Goal: Task Accomplishment & Management: Use online tool/utility

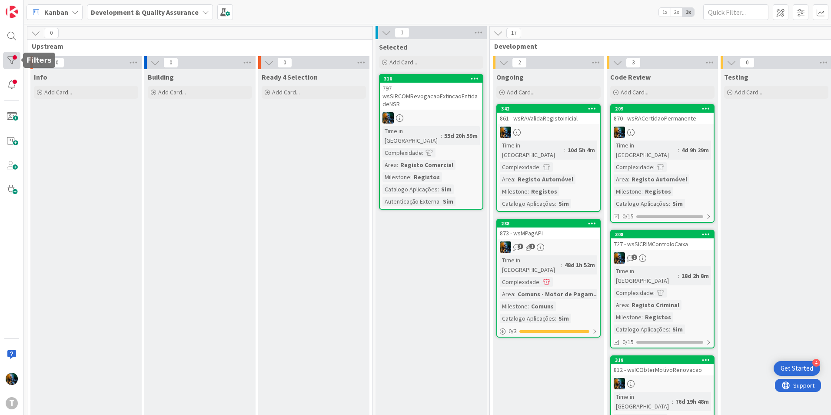
click at [4, 61] on div at bounding box center [11, 60] width 17 height 17
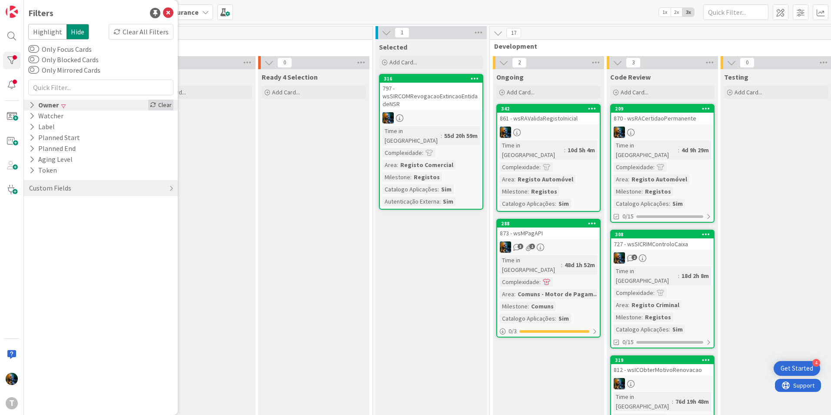
click at [163, 101] on div "Clear" at bounding box center [160, 105] width 25 height 11
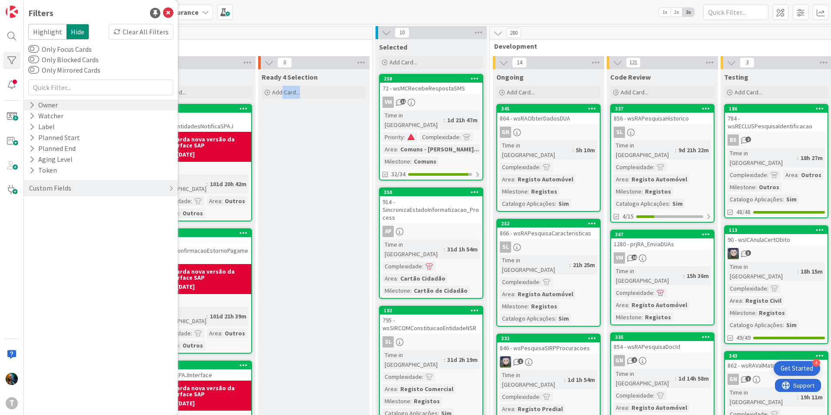
drag, startPoint x: 336, startPoint y: 193, endPoint x: 282, endPoint y: 190, distance: 54.9
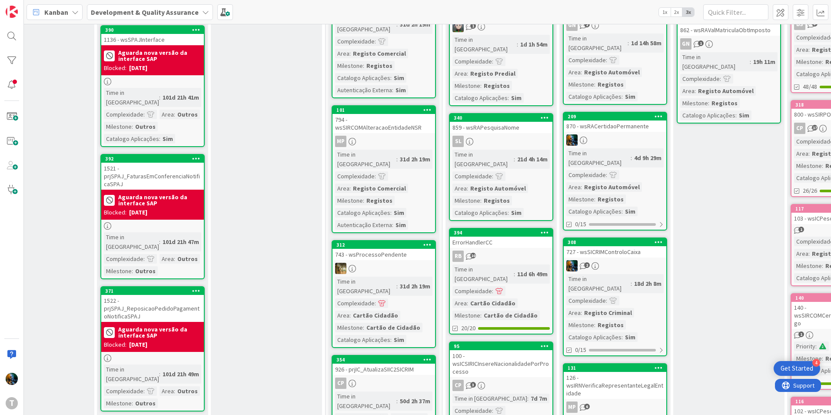
scroll to position [336, 47]
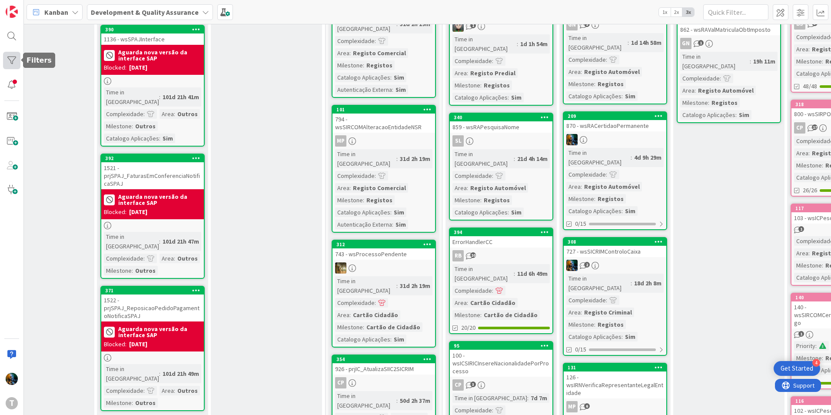
click at [8, 66] on div at bounding box center [11, 60] width 17 height 17
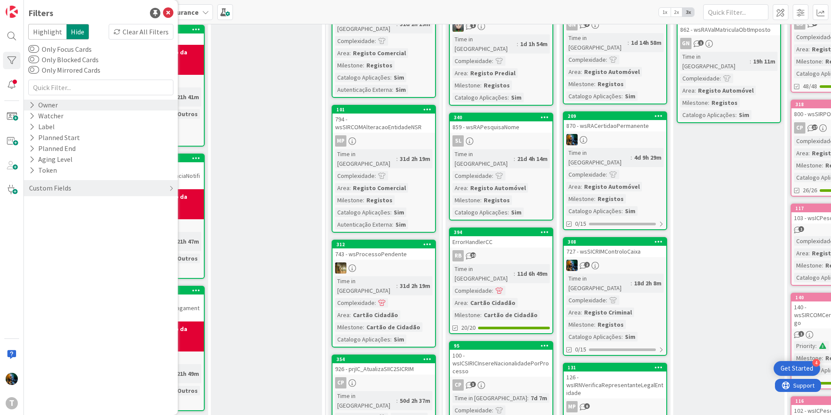
click at [99, 103] on div "Owner" at bounding box center [101, 105] width 154 height 11
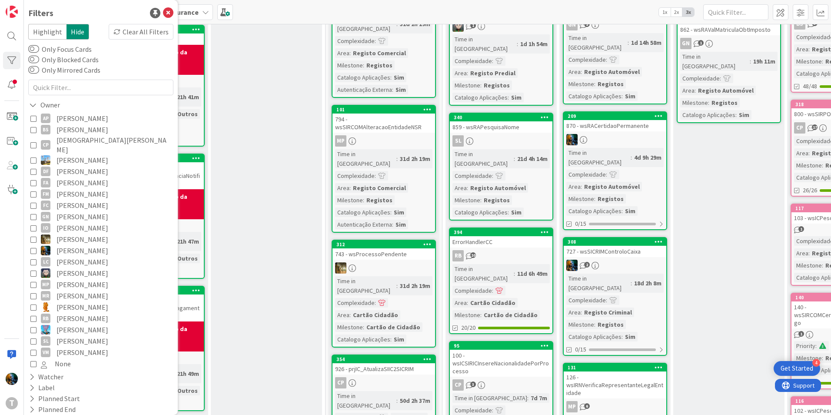
click at [33, 270] on icon at bounding box center [33, 273] width 6 height 6
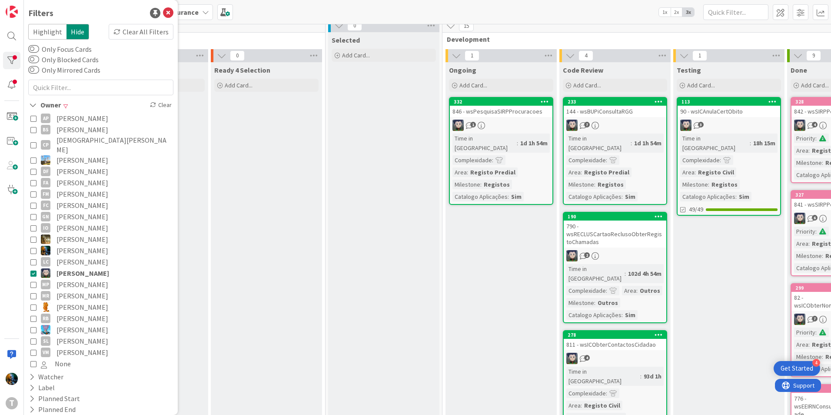
scroll to position [0, 47]
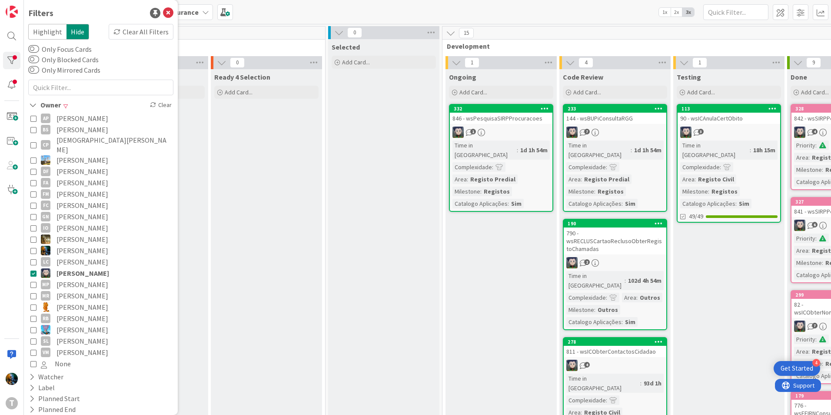
click at [36, 270] on icon at bounding box center [33, 273] width 6 height 6
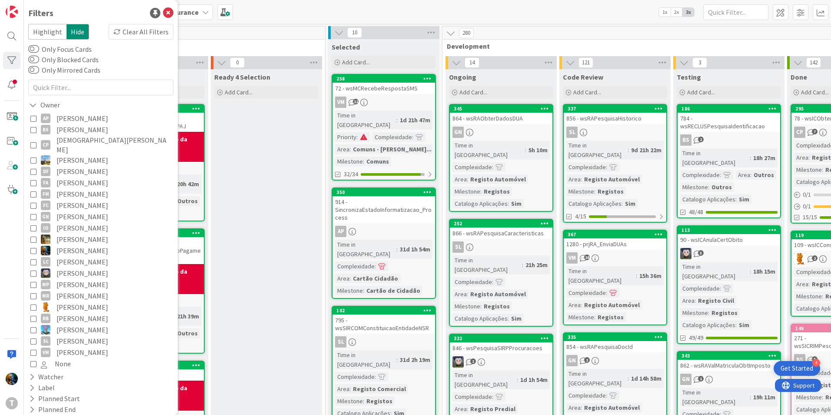
click at [31, 304] on icon at bounding box center [33, 307] width 6 height 6
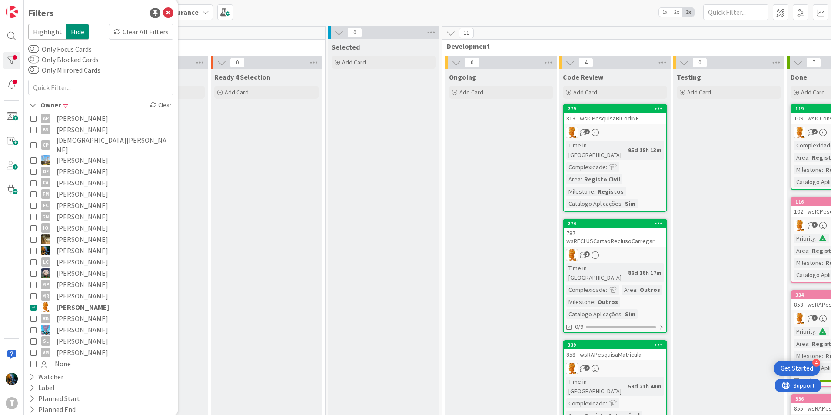
click at [36, 304] on icon at bounding box center [33, 307] width 6 height 6
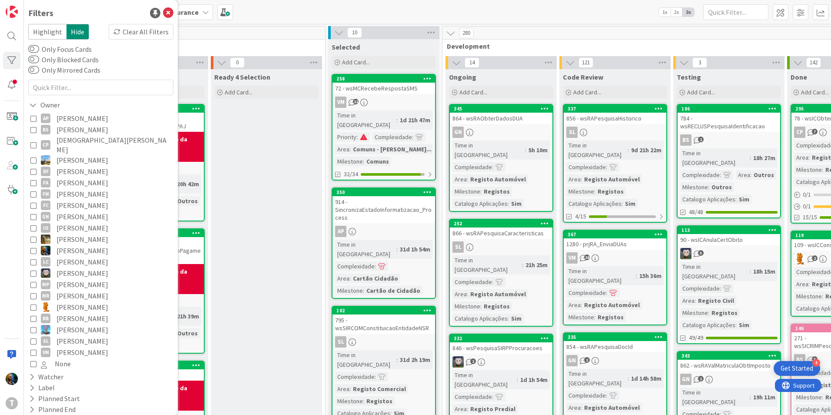
click at [33, 326] on icon at bounding box center [33, 329] width 6 height 6
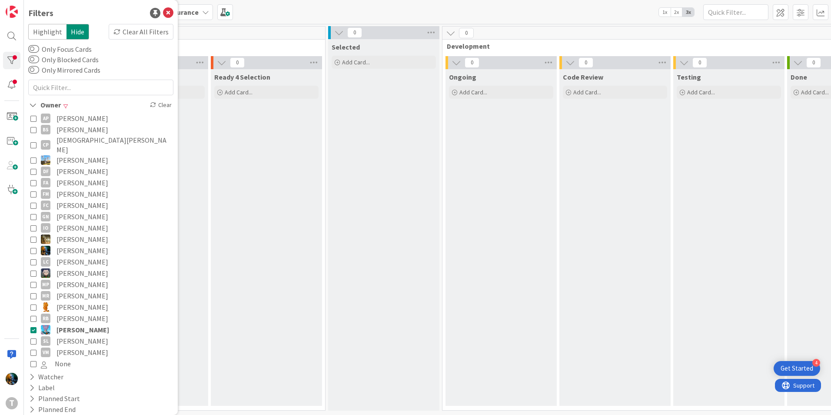
click at [35, 326] on icon at bounding box center [33, 329] width 6 height 6
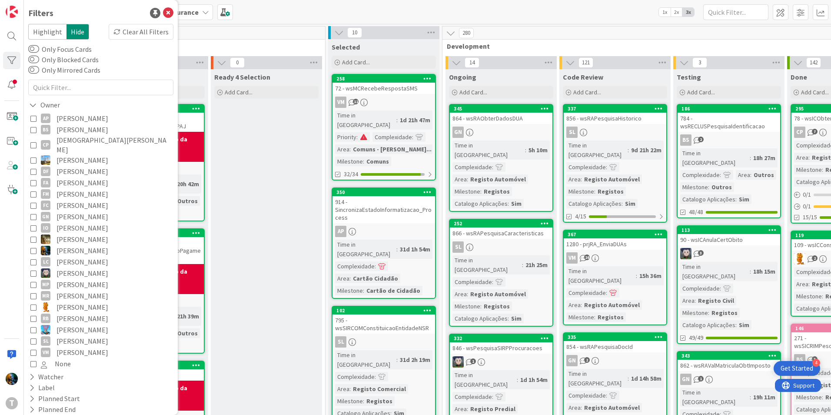
click at [31, 315] on icon at bounding box center [33, 318] width 6 height 6
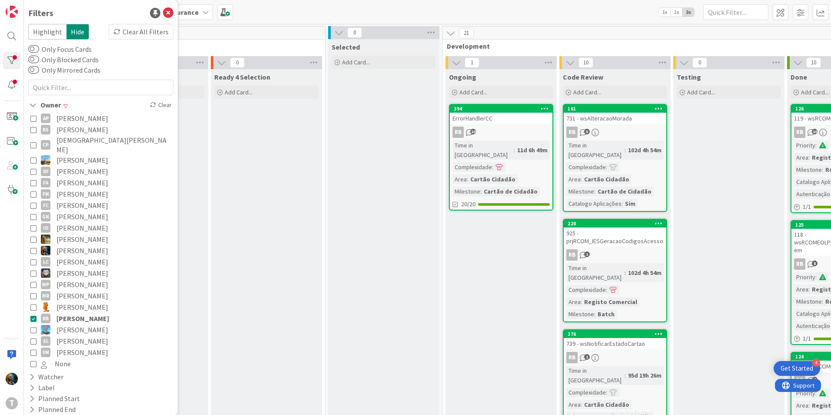
click at [32, 315] on icon at bounding box center [33, 318] width 6 height 6
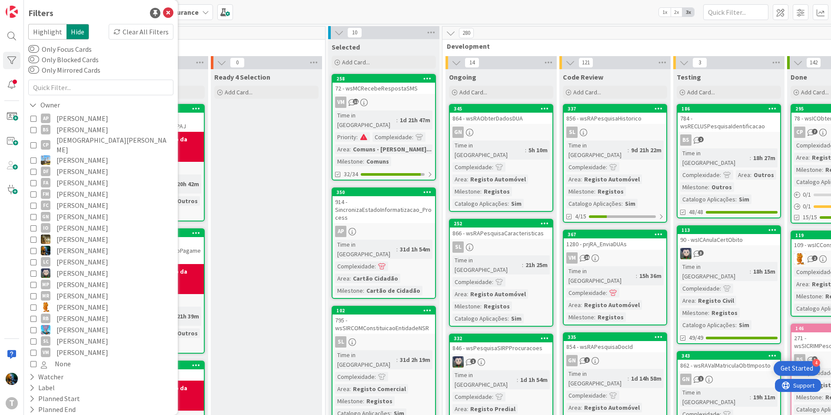
click at [34, 247] on icon at bounding box center [33, 250] width 6 height 6
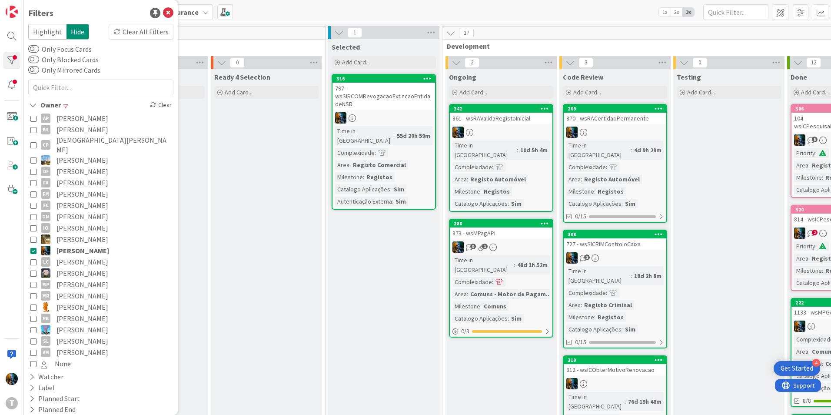
click at [30, 245] on button "[PERSON_NAME]" at bounding box center [100, 250] width 141 height 11
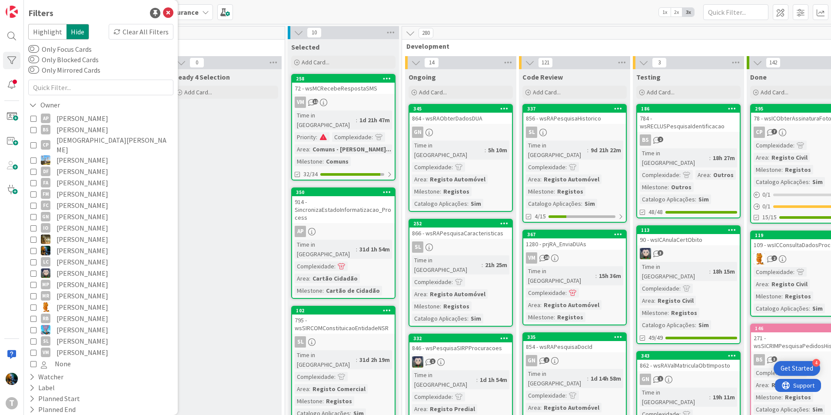
scroll to position [0, 91]
